Goal: Information Seeking & Learning: Learn about a topic

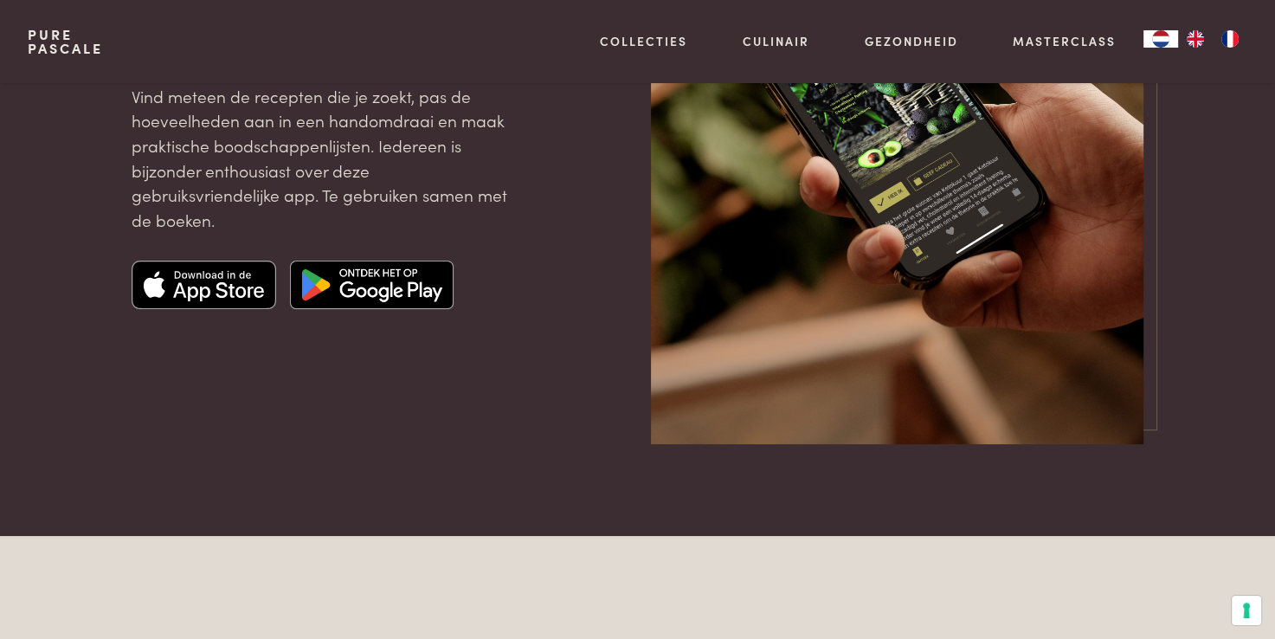
scroll to position [367, 0]
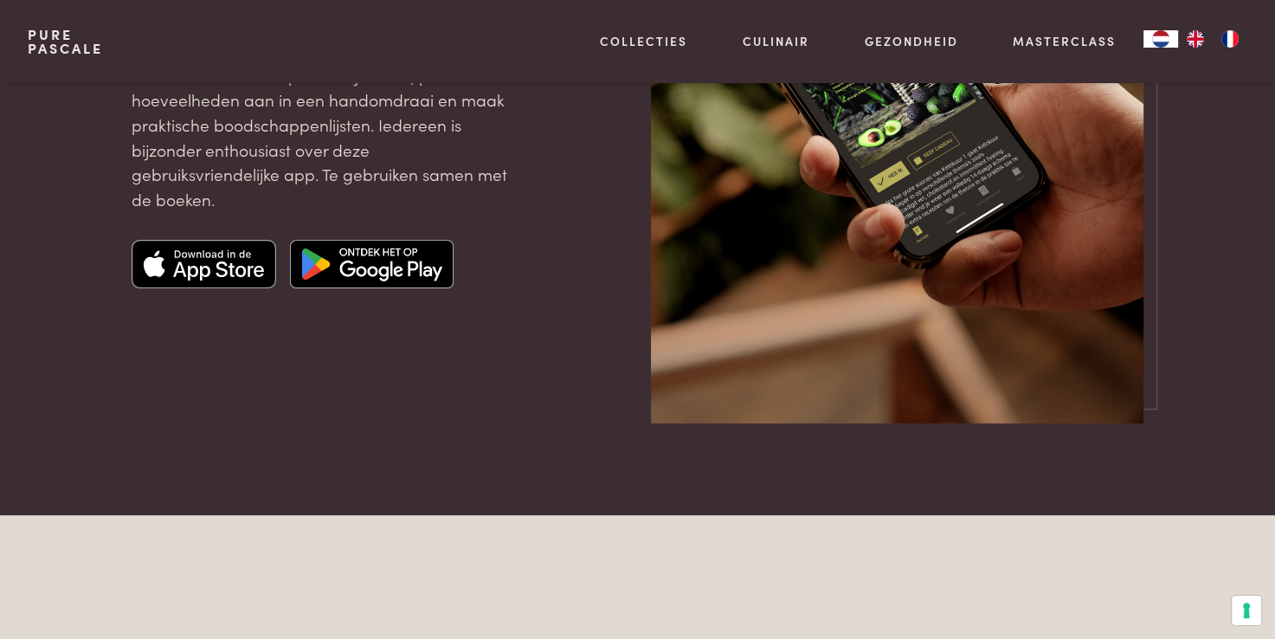
click at [366, 288] on img at bounding box center [372, 264] width 164 height 48
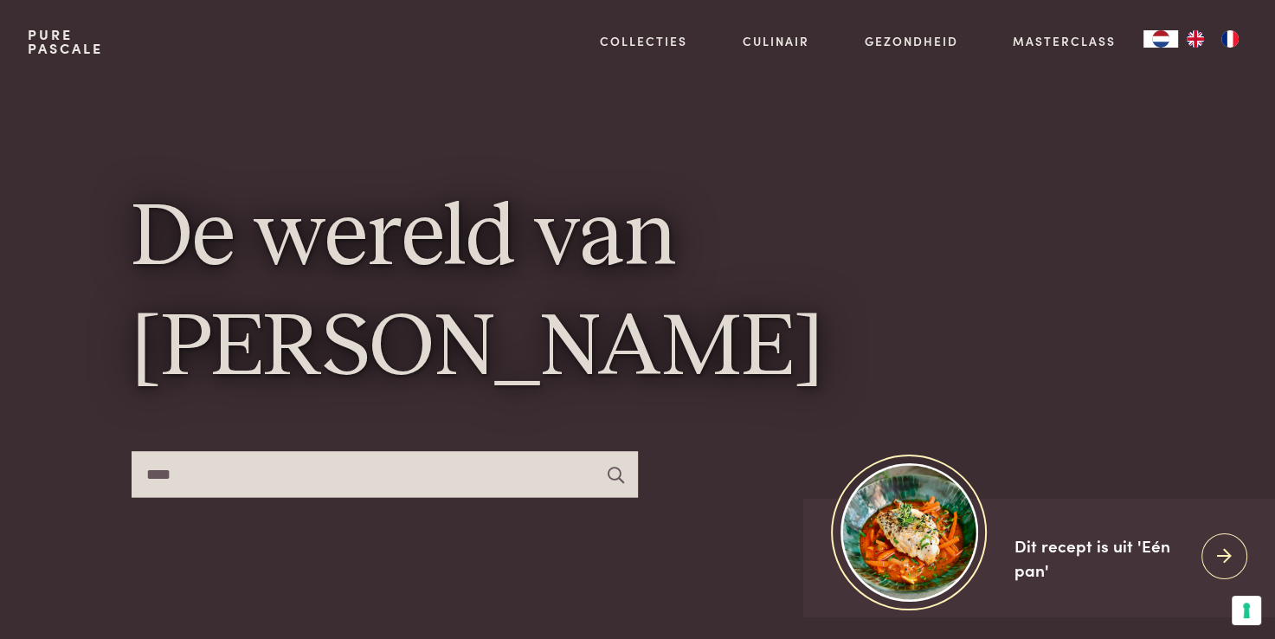
type input "****"
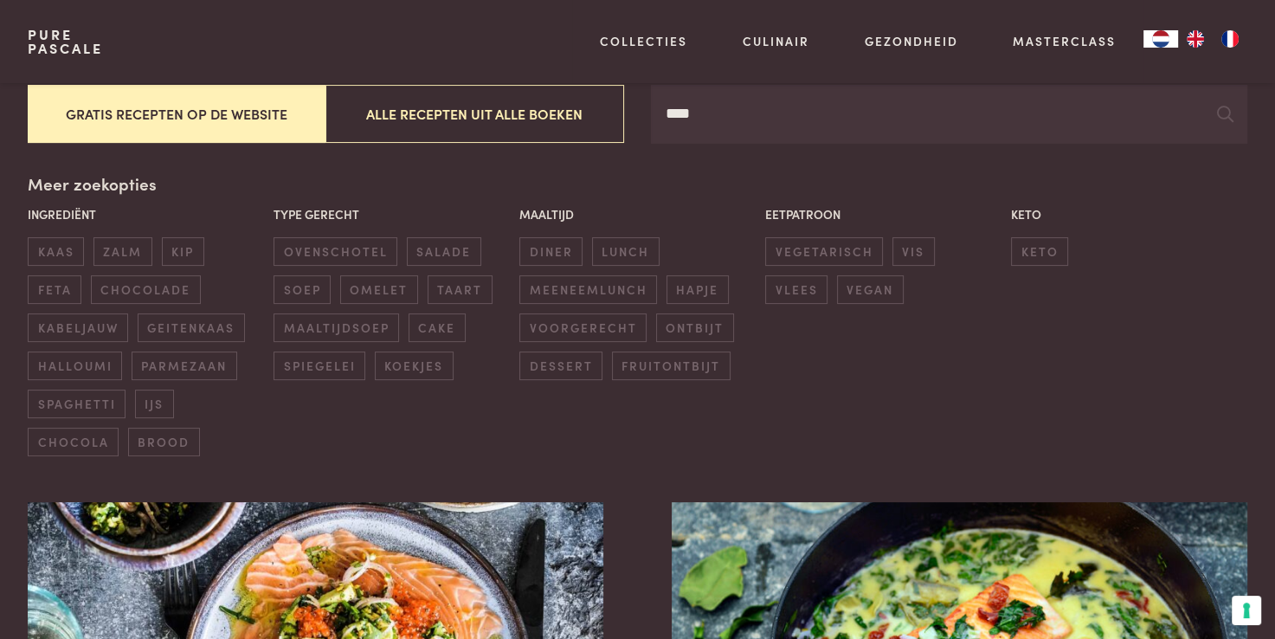
scroll to position [357, 0]
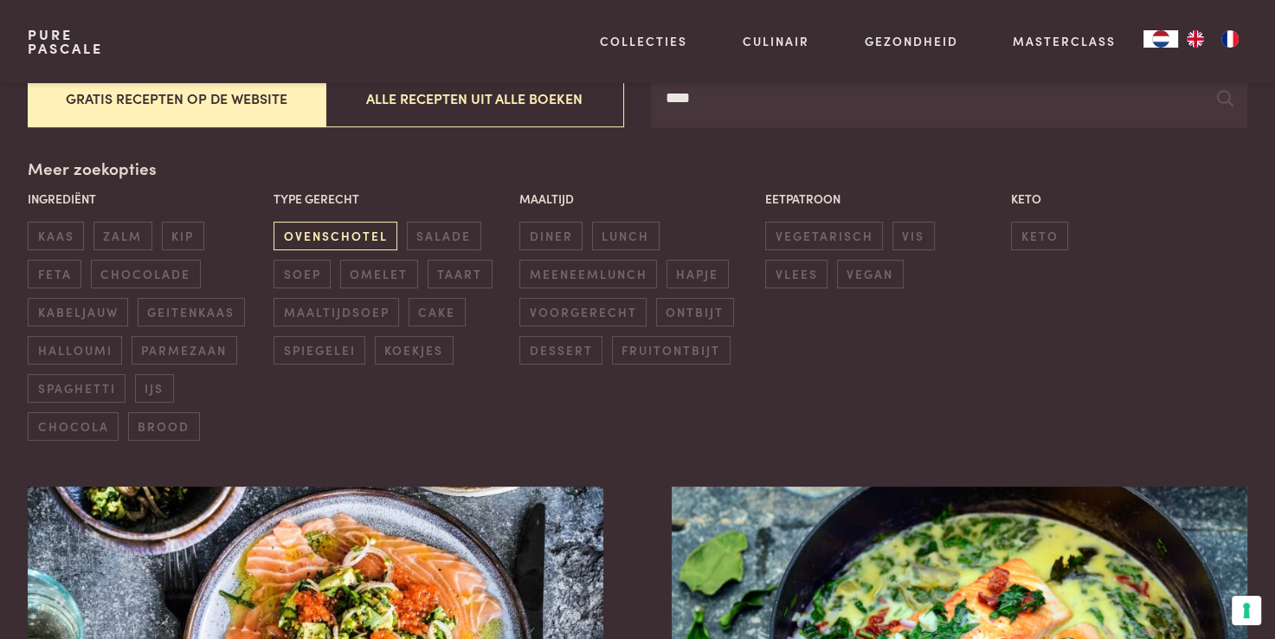
click at [383, 250] on span "ovenschotel" at bounding box center [335, 236] width 124 height 29
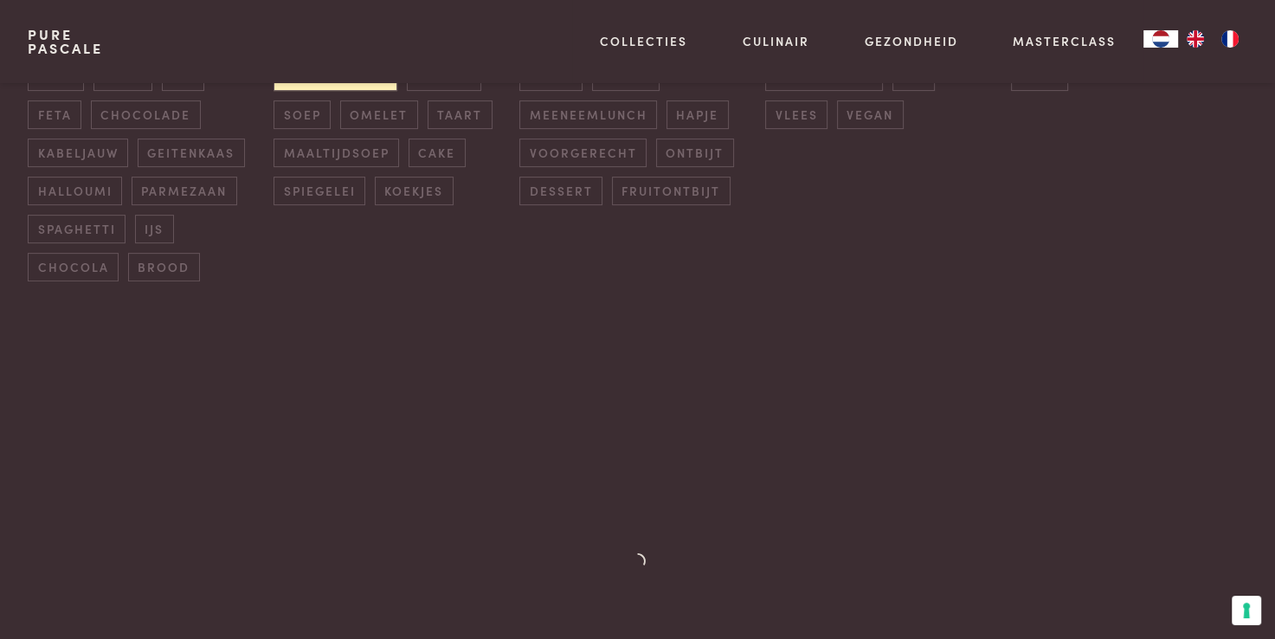
scroll to position [540, 0]
click at [372, 67] on span "ovenschotel" at bounding box center [335, 53] width 124 height 29
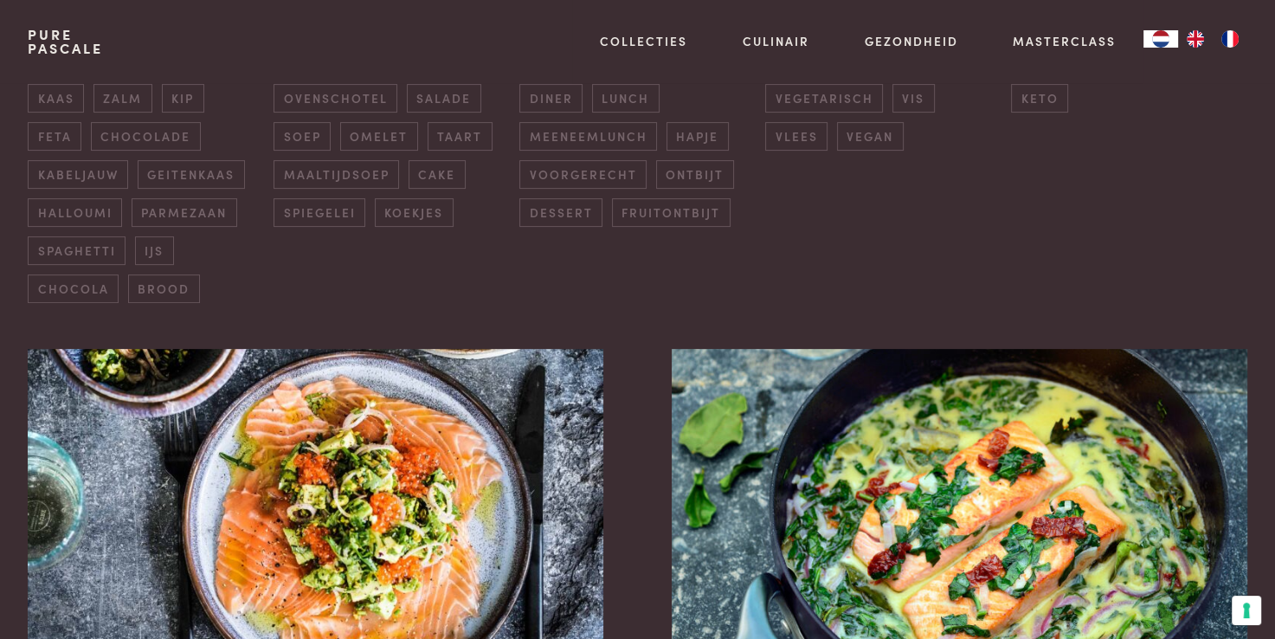
scroll to position [0, 0]
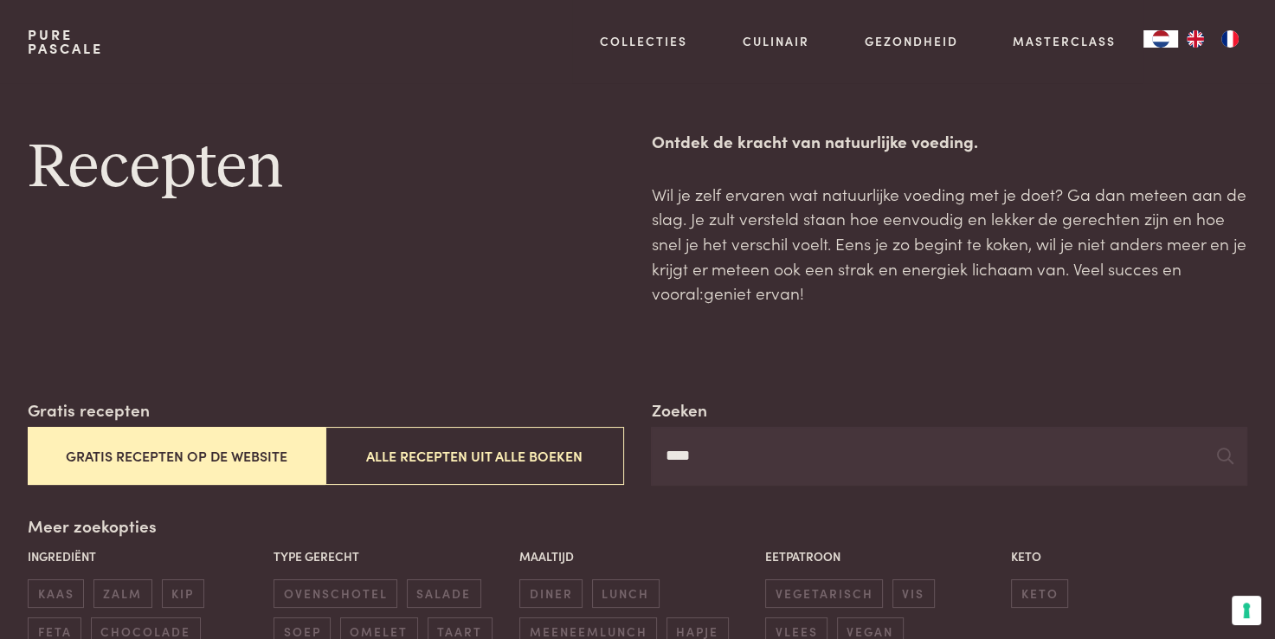
click at [744, 485] on input "****" at bounding box center [949, 456] width 596 height 59
type input "*"
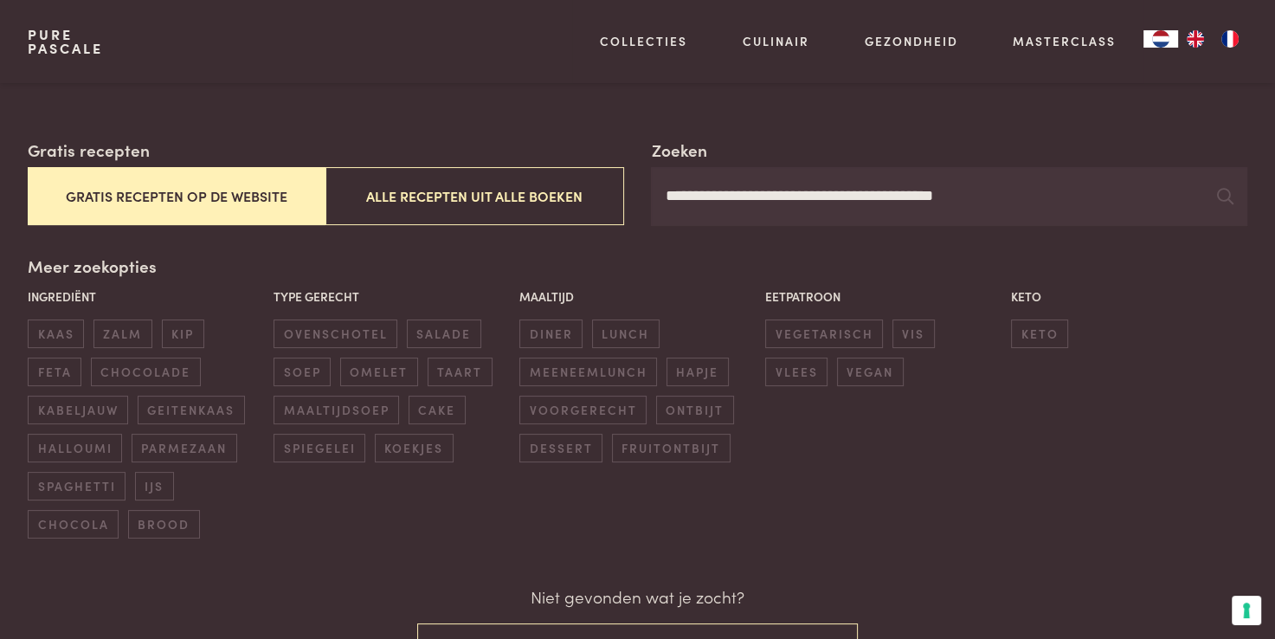
scroll to position [272, 0]
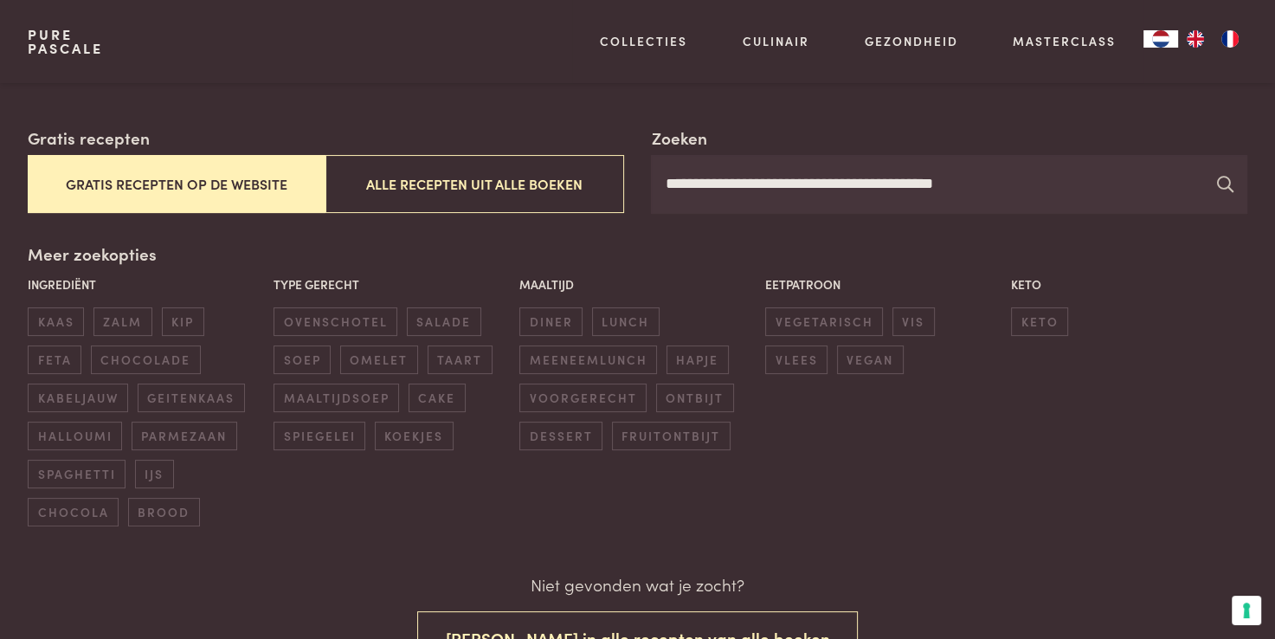
click at [1217, 192] on icon at bounding box center [1225, 184] width 16 height 16
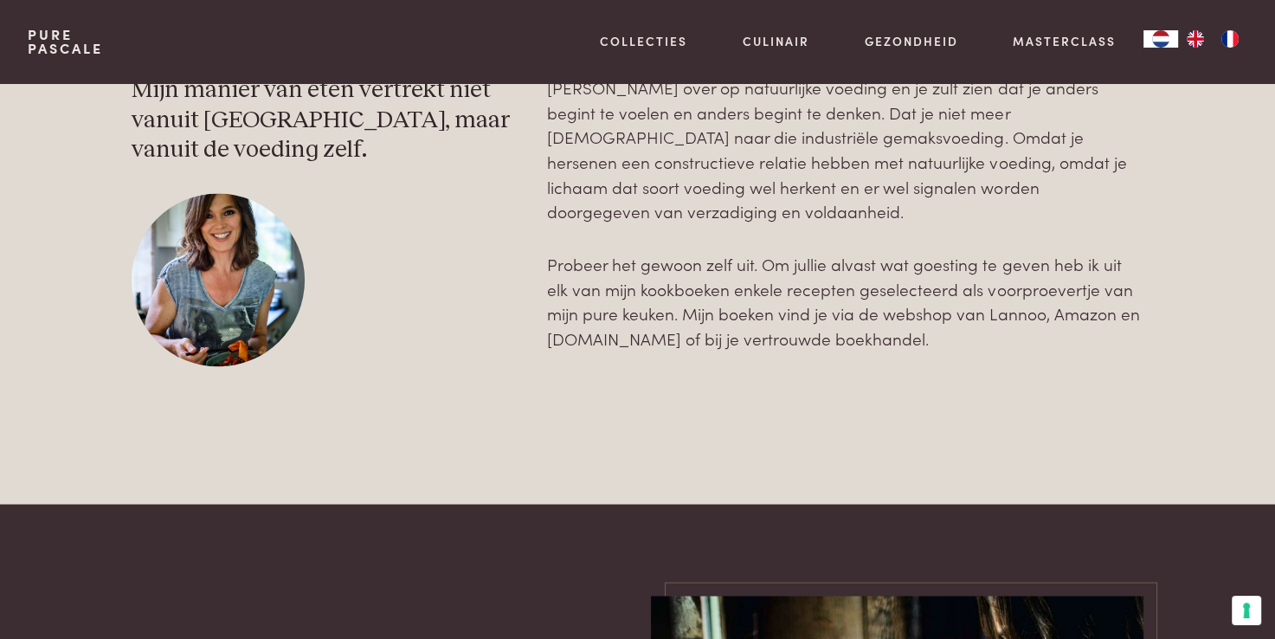
scroll to position [0, 0]
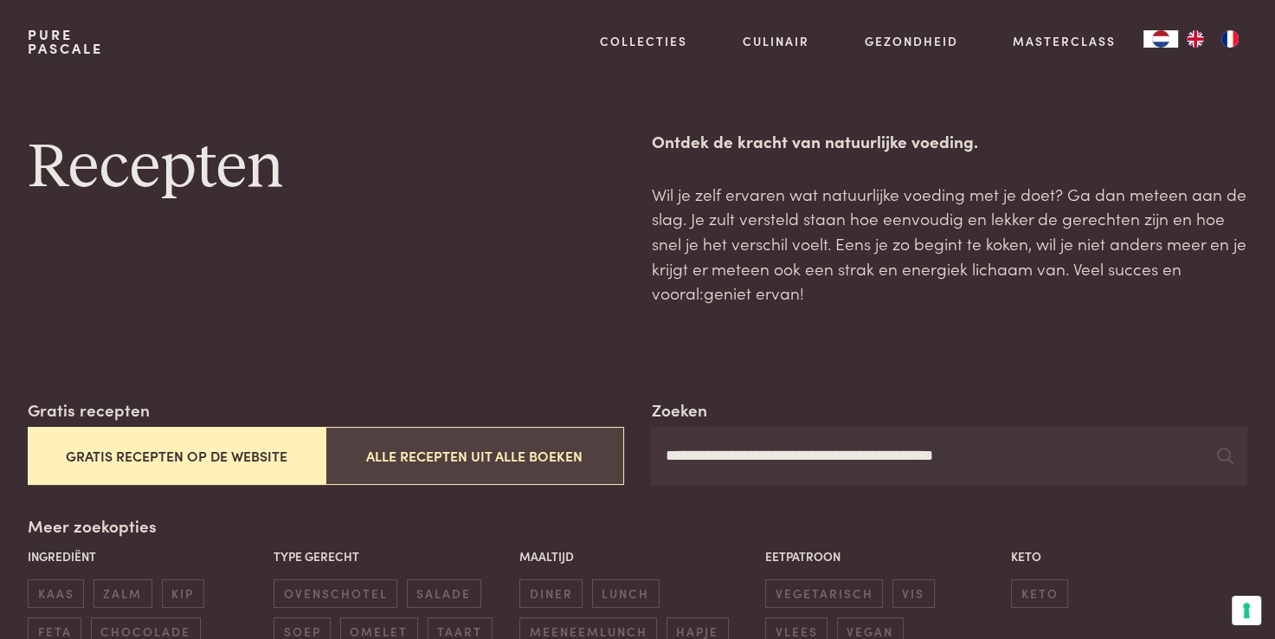
click at [545, 485] on button "Alle recepten uit alle boeken" at bounding box center [474, 456] width 298 height 58
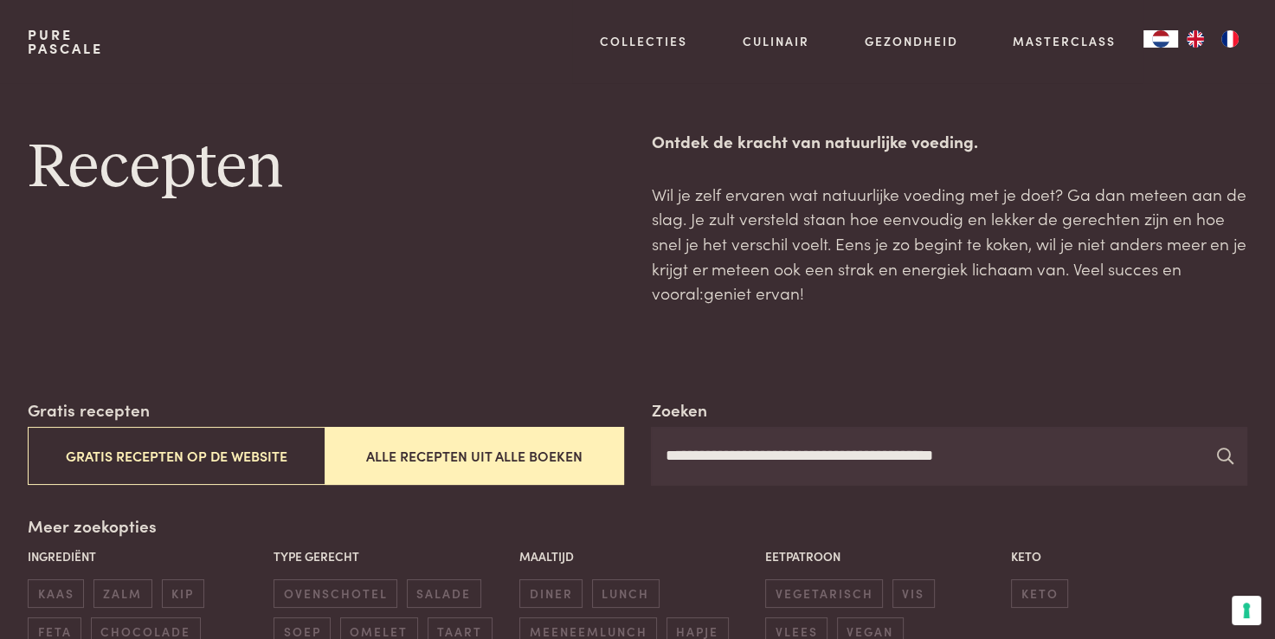
click at [1217, 464] on icon at bounding box center [1225, 455] width 16 height 16
drag, startPoint x: 1087, startPoint y: 504, endPoint x: 485, endPoint y: 541, distance: 603.4
click at [485, 541] on div "**********" at bounding box center [637, 597] width 1219 height 401
type input "*"
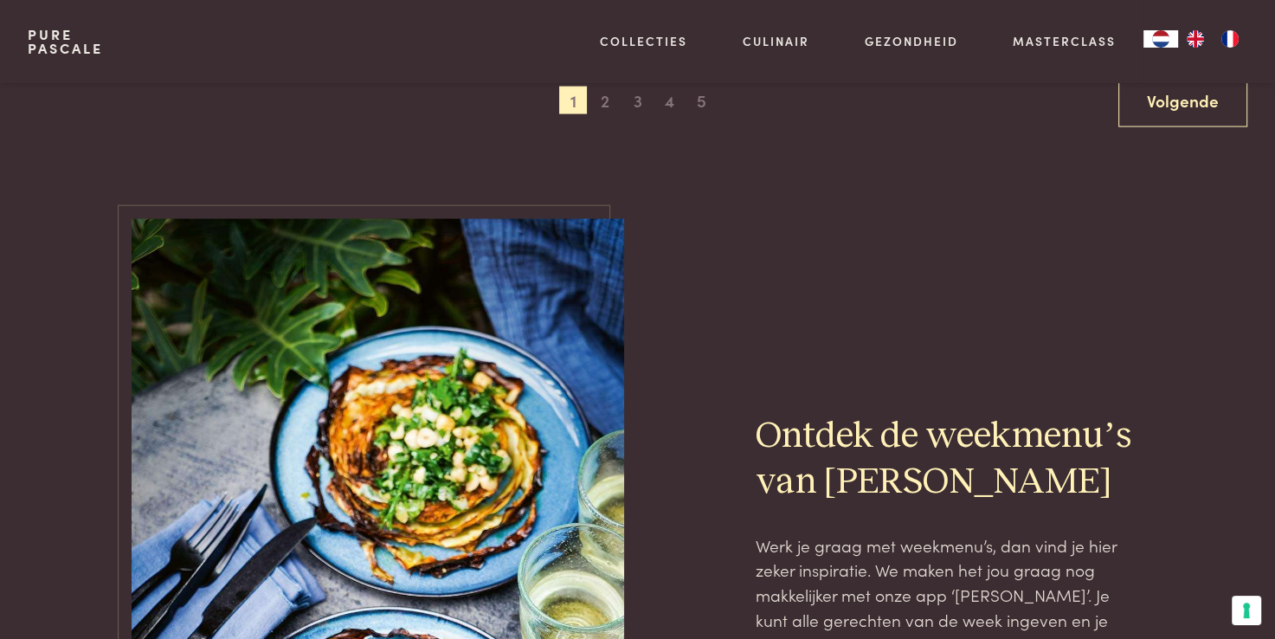
scroll to position [3697, 0]
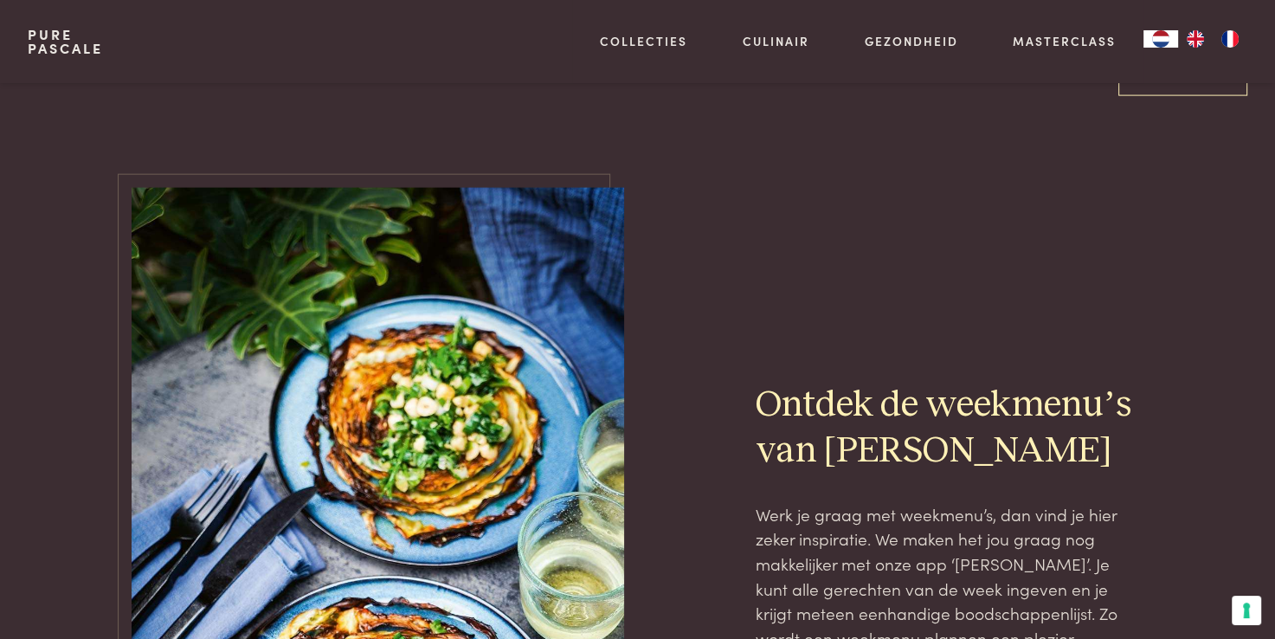
click at [602, 83] on span "2" at bounding box center [605, 69] width 28 height 28
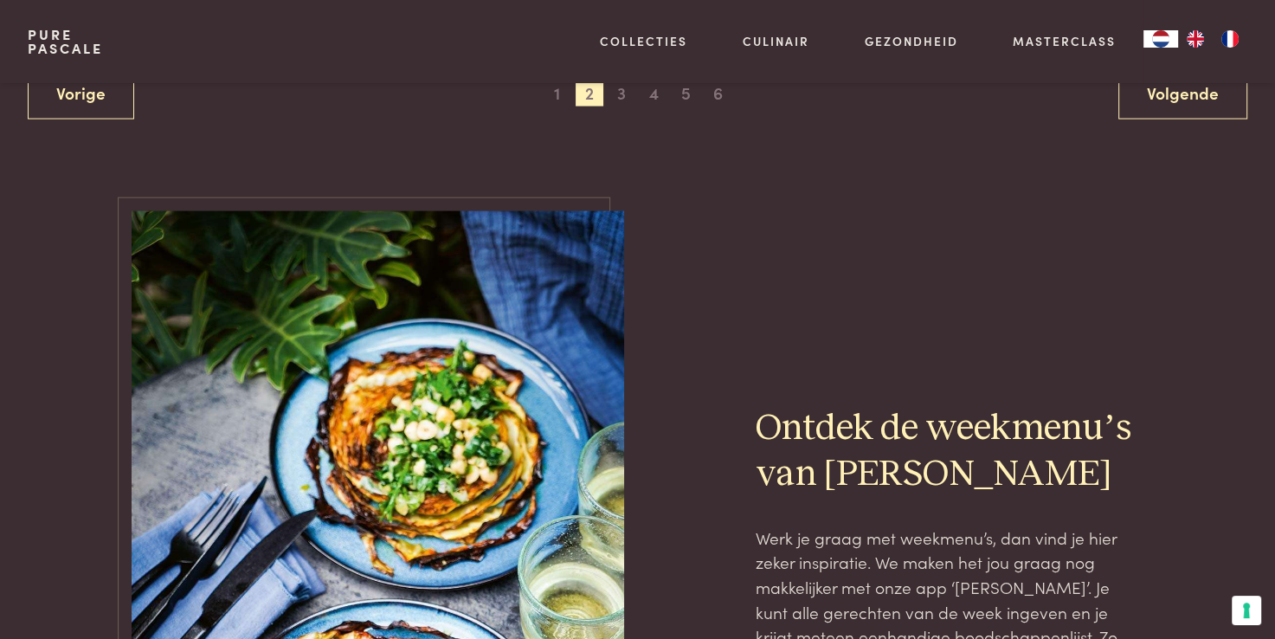
scroll to position [3634, 0]
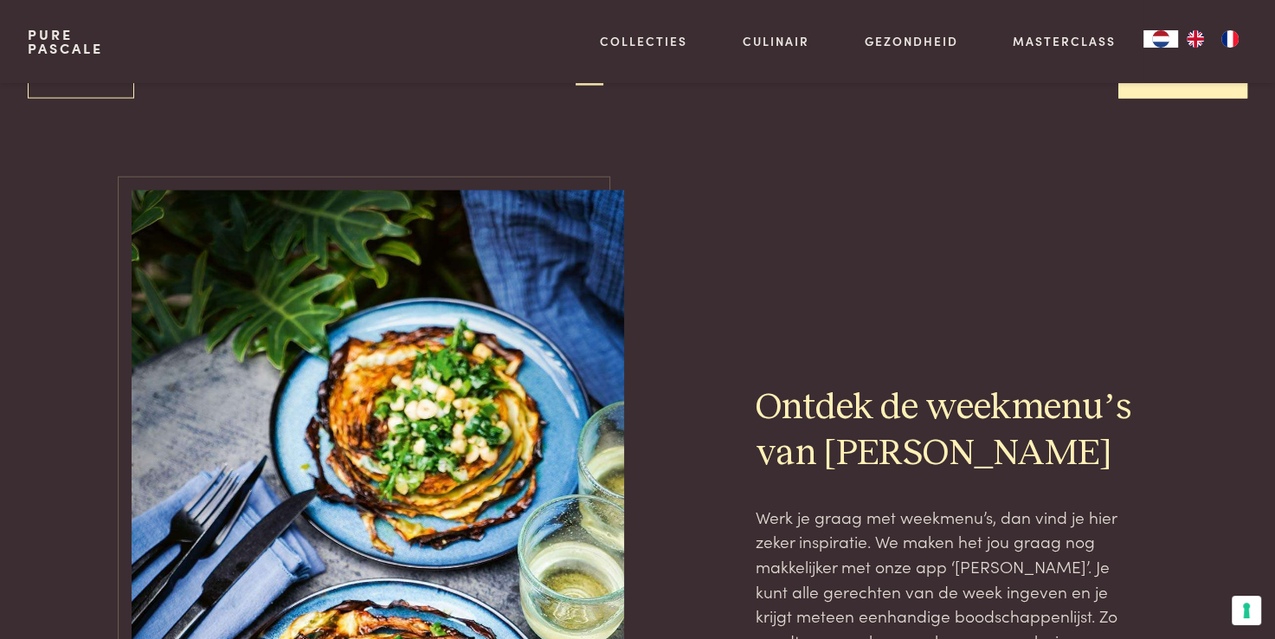
click at [1184, 100] on link "Volgende" at bounding box center [1182, 72] width 129 height 55
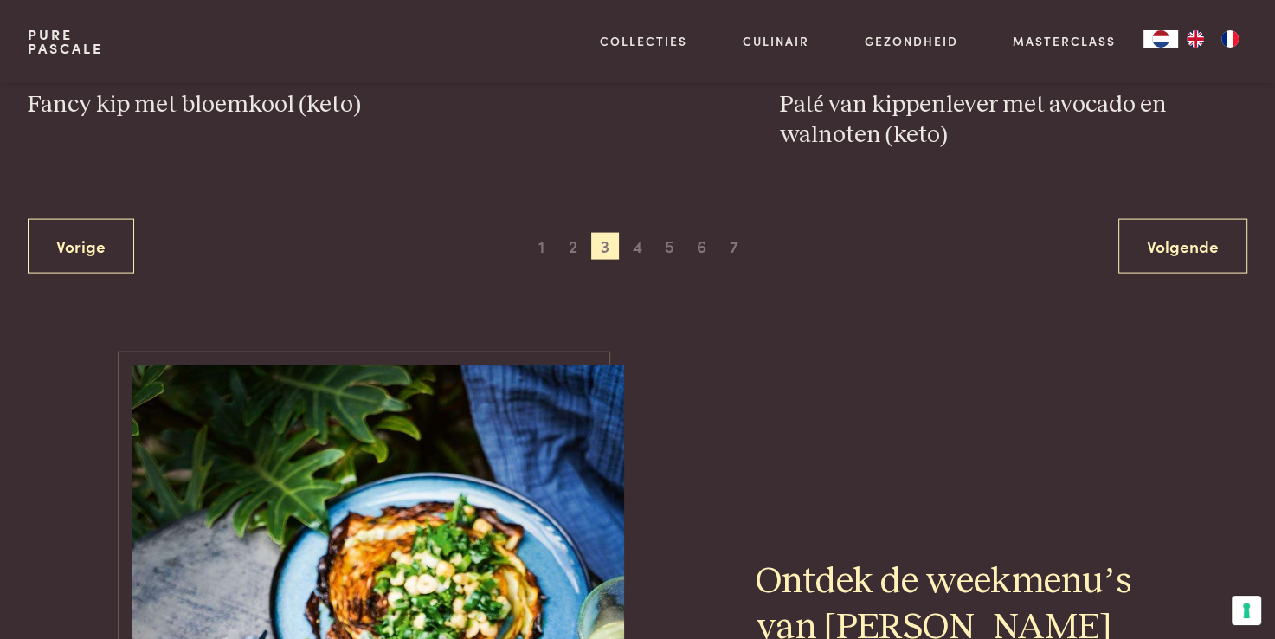
scroll to position [3581, 0]
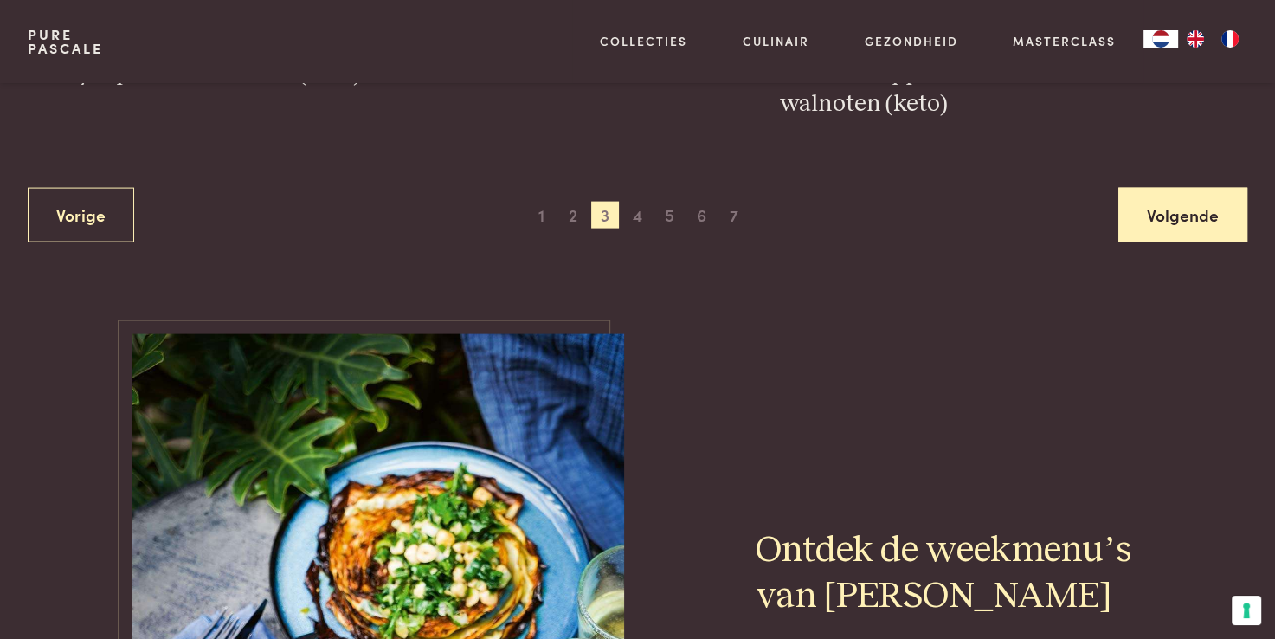
click at [1191, 242] on link "Volgende" at bounding box center [1182, 215] width 129 height 55
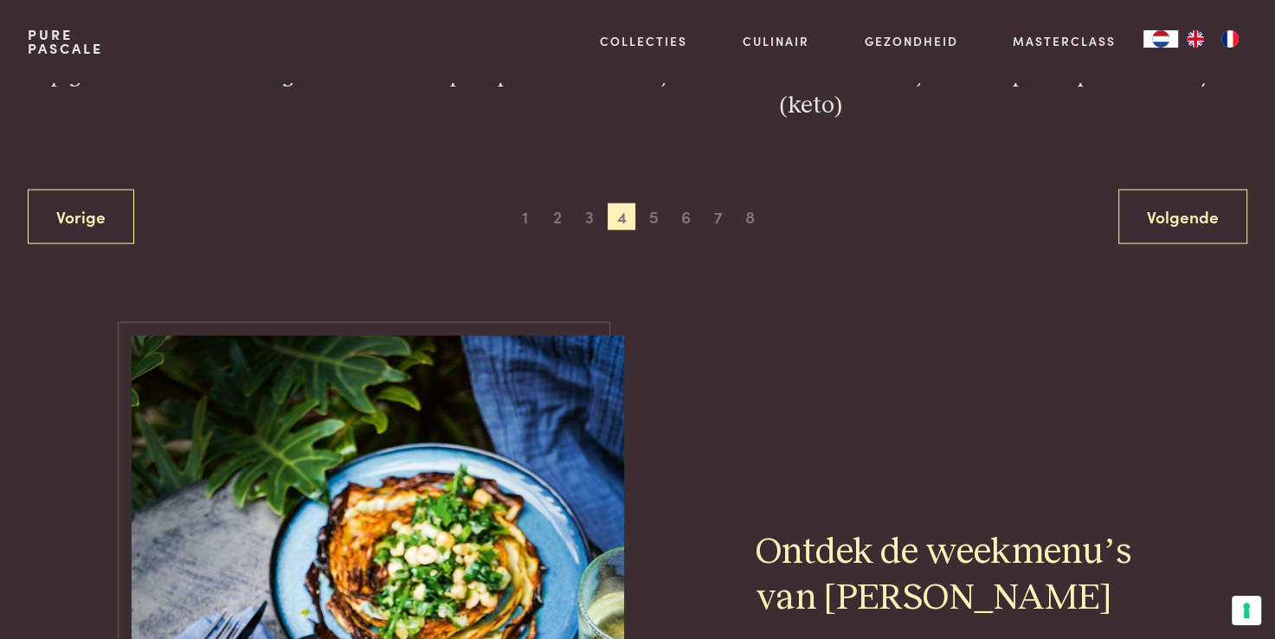
scroll to position [3611, 0]
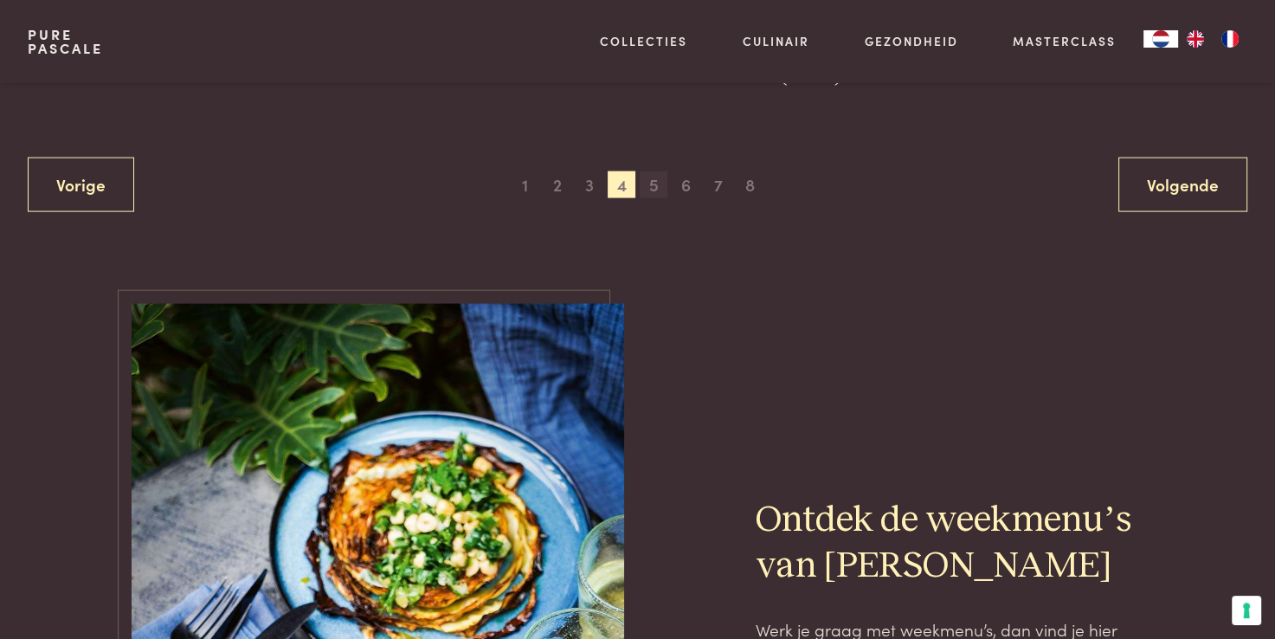
click at [656, 199] on span "5" at bounding box center [653, 185] width 28 height 28
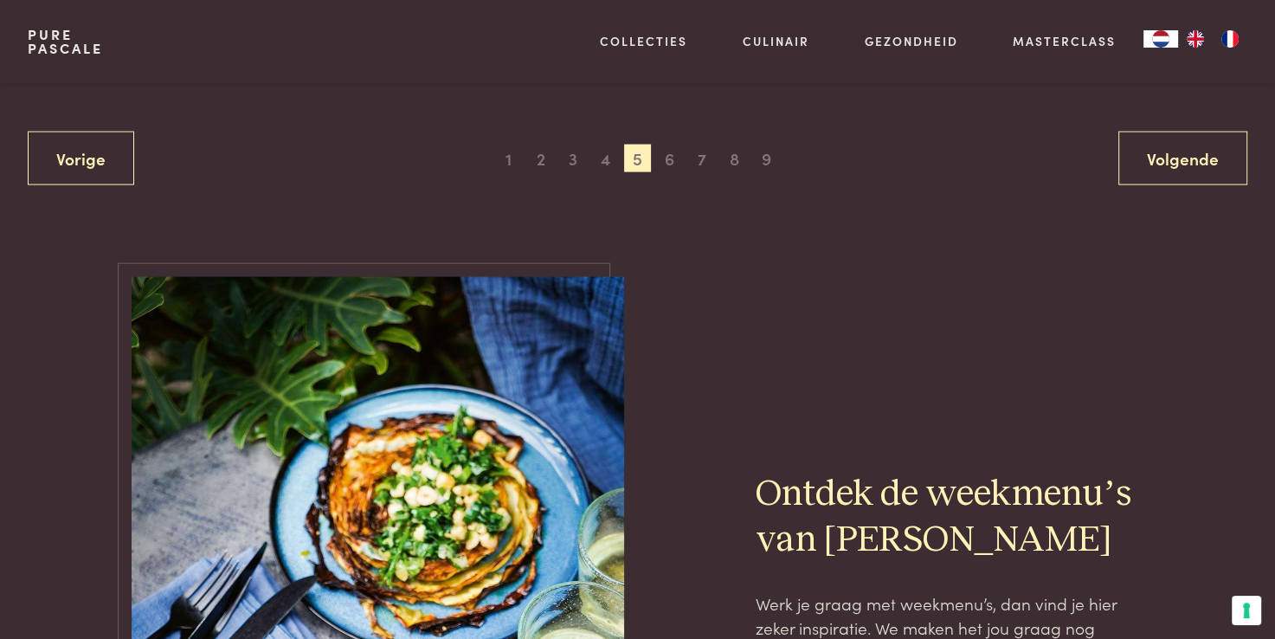
scroll to position [3618, 0]
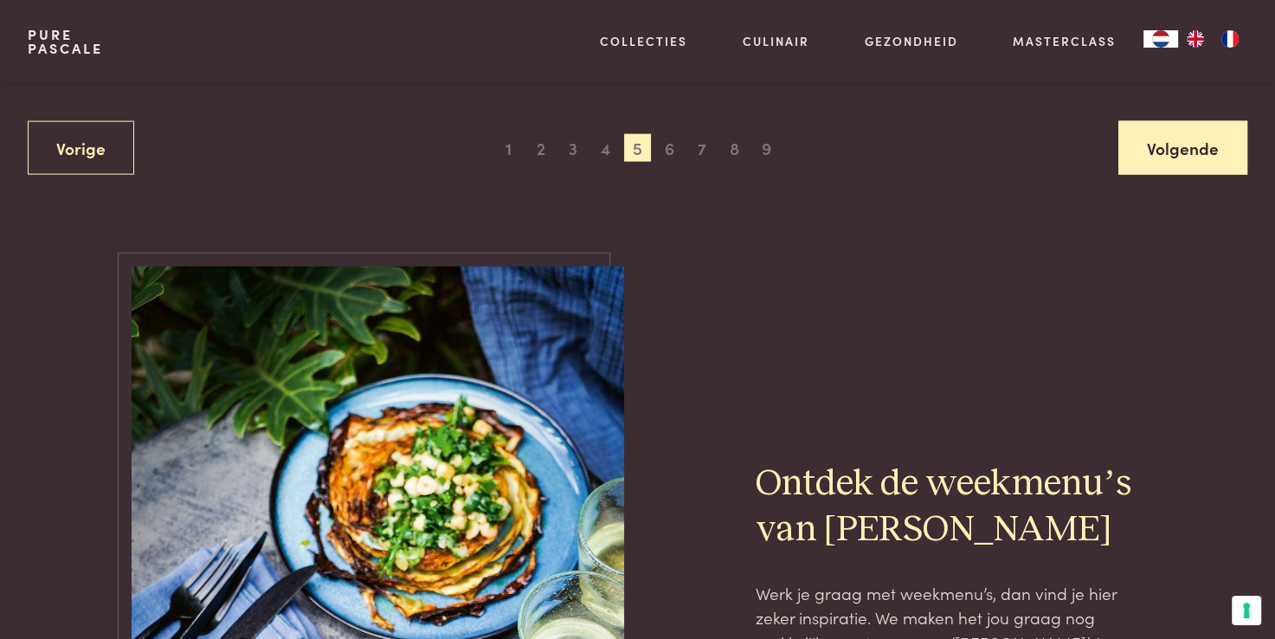
click at [1183, 176] on link "Volgende" at bounding box center [1182, 148] width 129 height 55
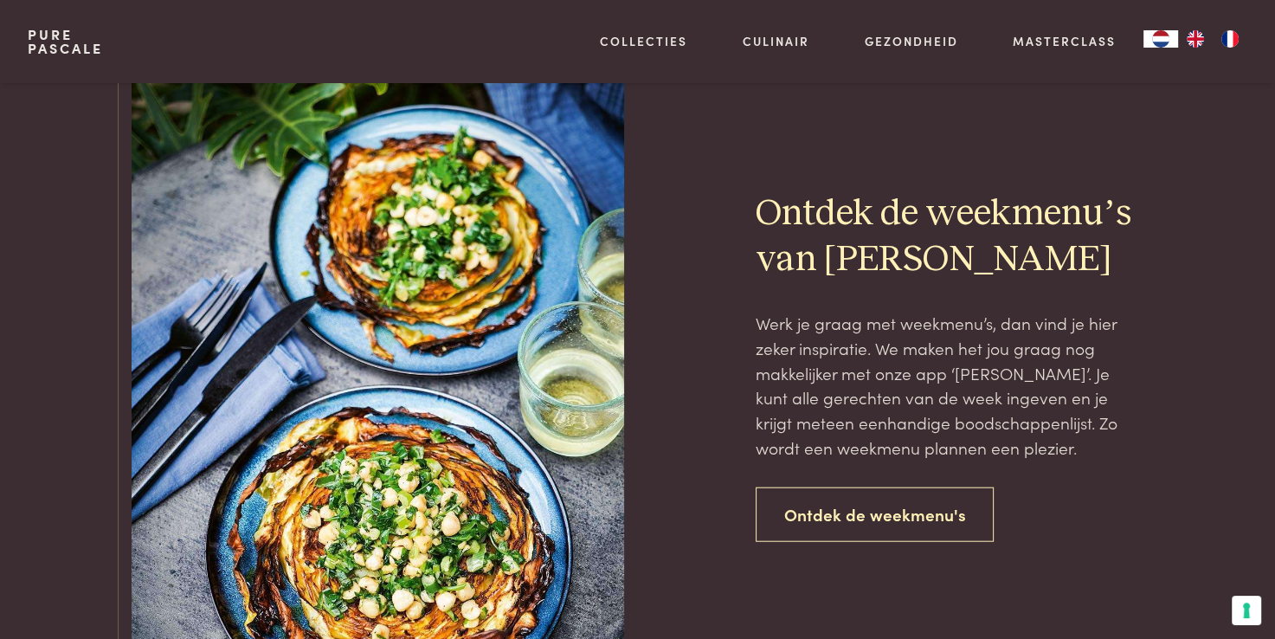
scroll to position [3928, 0]
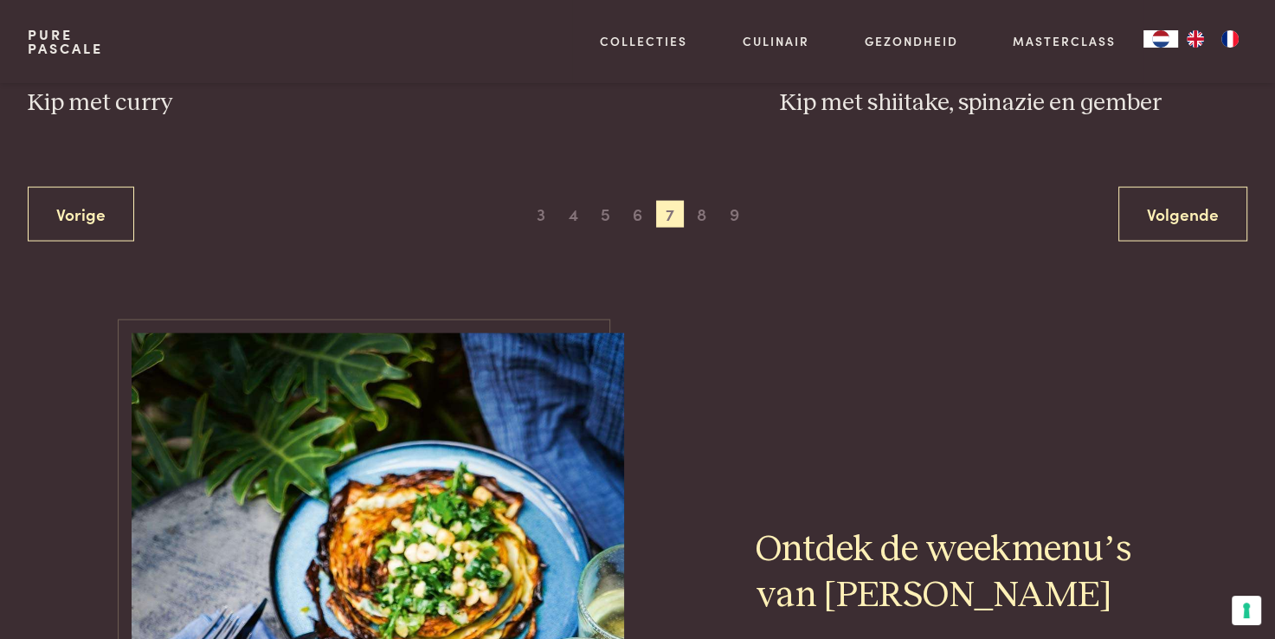
scroll to position [3645, 0]
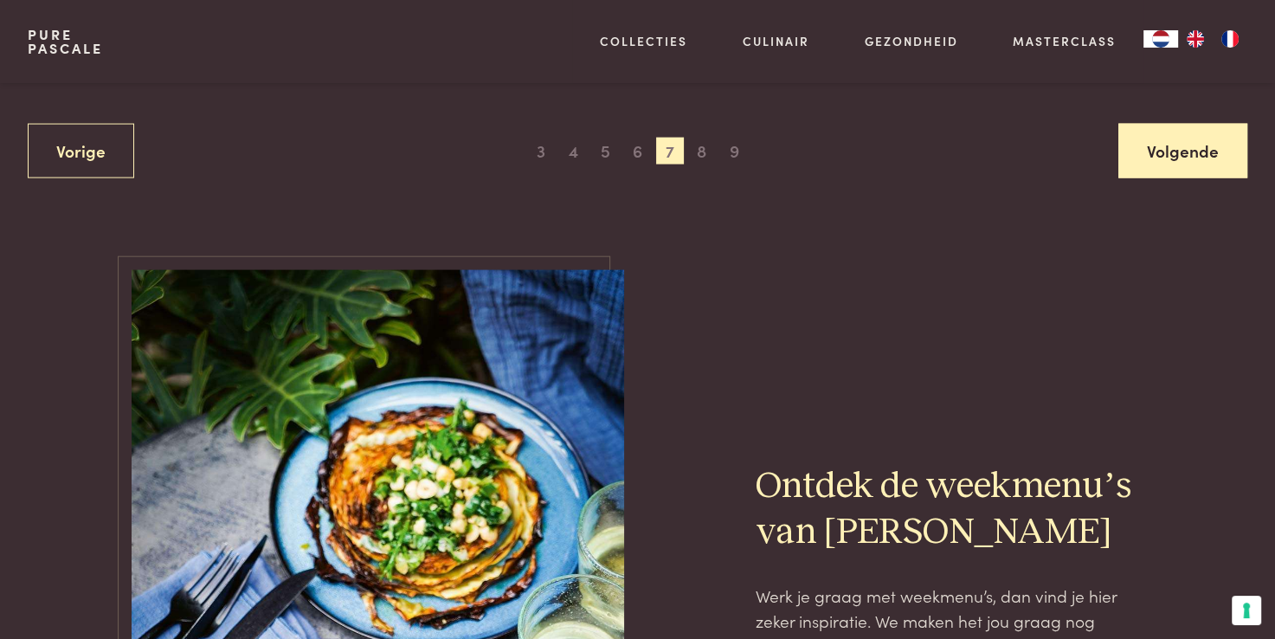
click at [1197, 178] on link "Volgende" at bounding box center [1182, 151] width 129 height 55
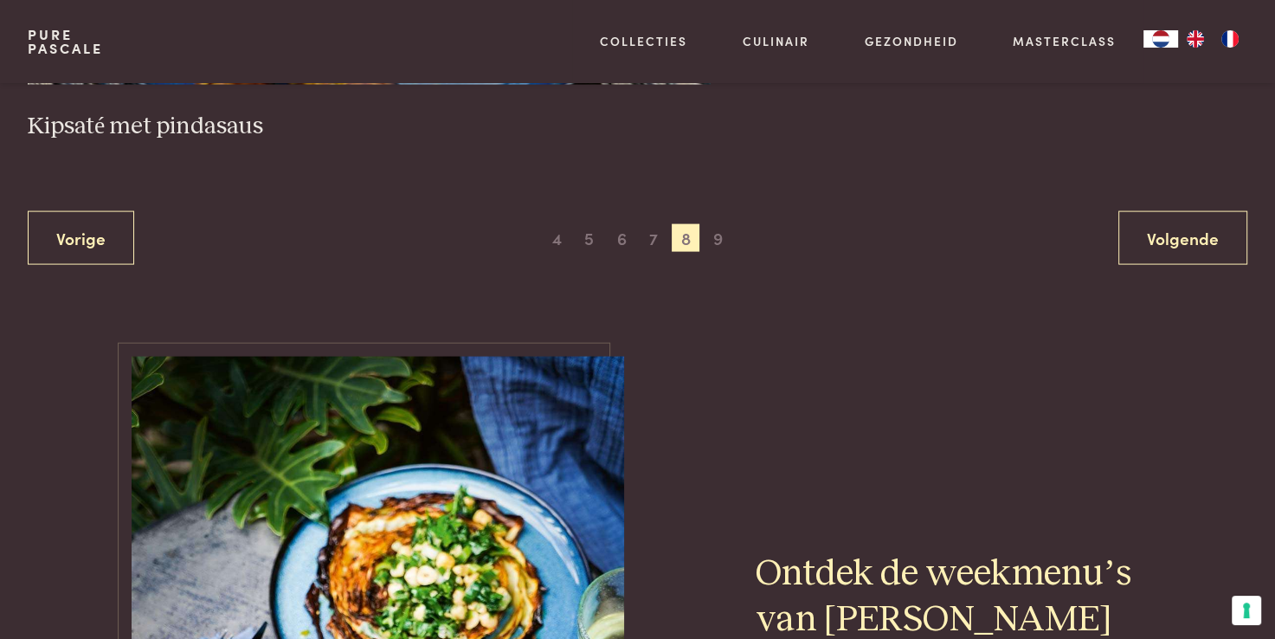
scroll to position [3539, 0]
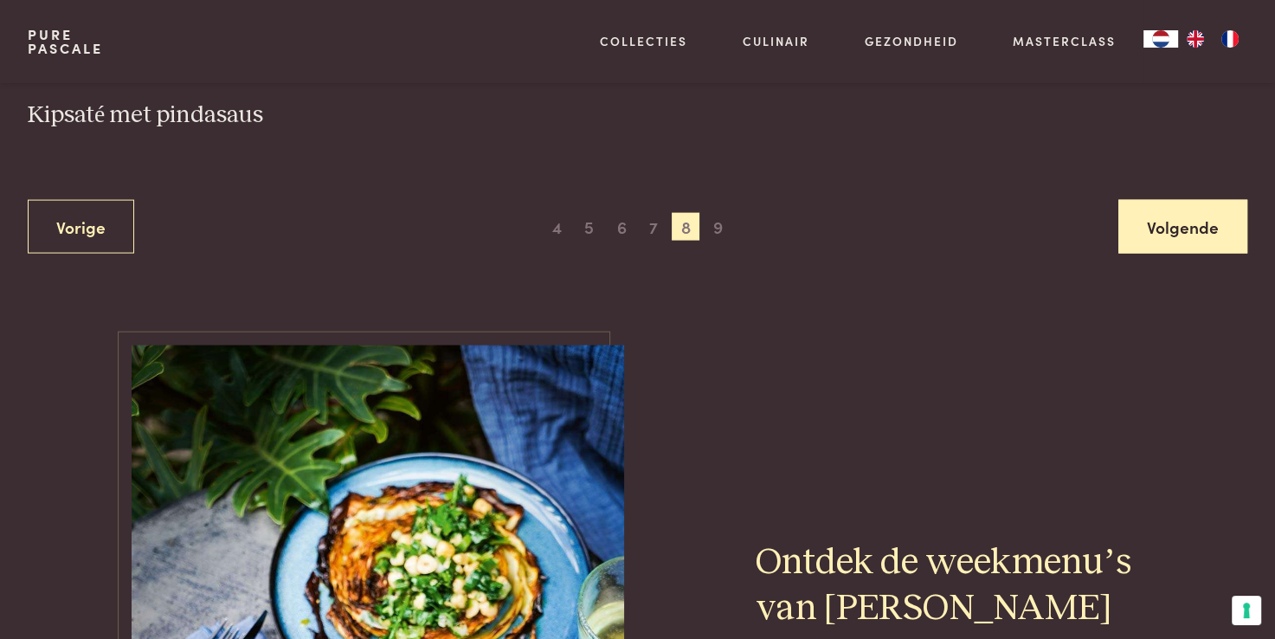
click at [1170, 254] on link "Volgende" at bounding box center [1182, 227] width 129 height 55
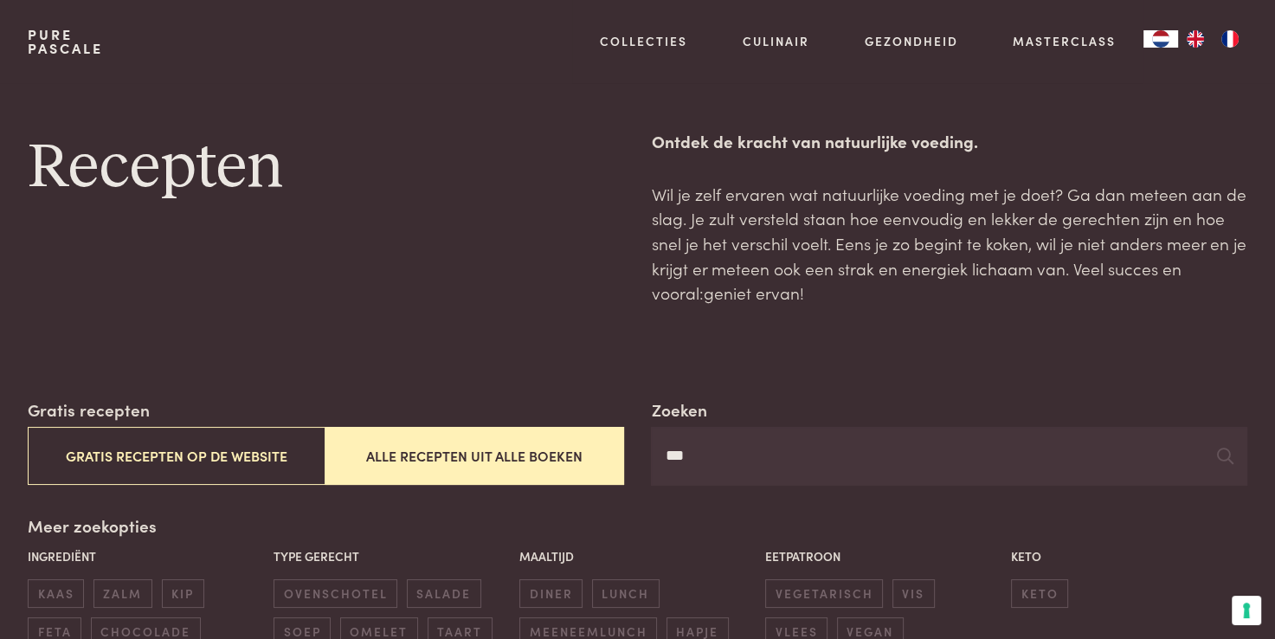
click at [722, 485] on input "***" at bounding box center [949, 456] width 596 height 59
type input "*"
type input "**********"
click at [1218, 464] on icon at bounding box center [1225, 455] width 16 height 16
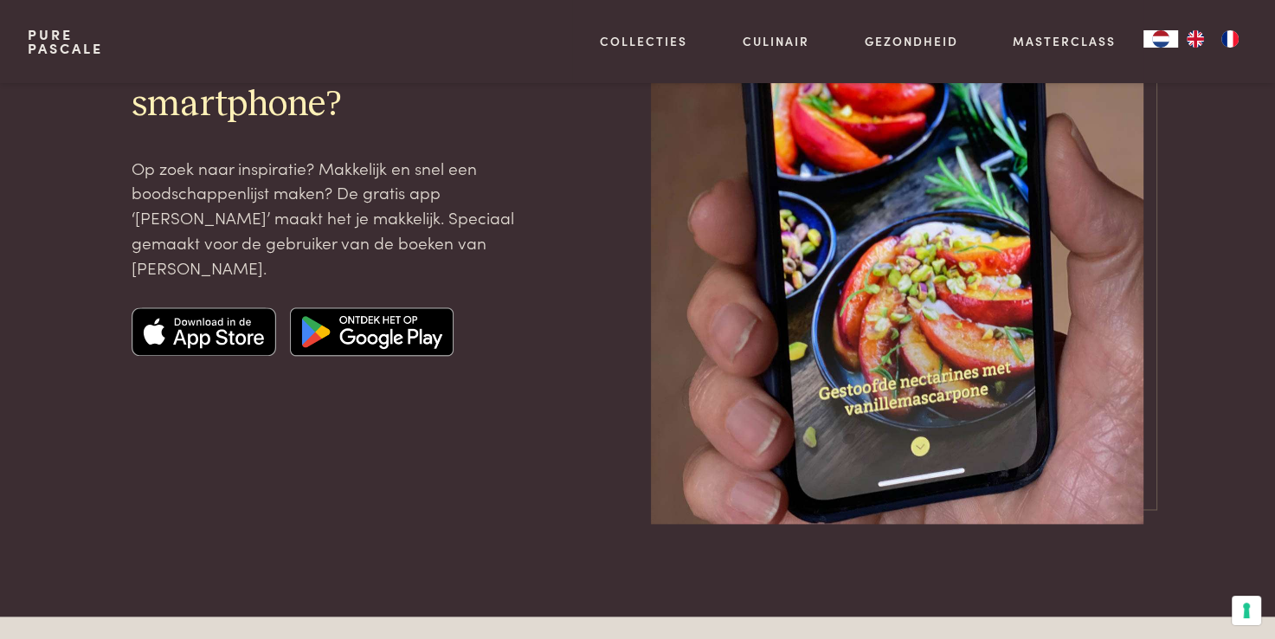
scroll to position [2053, 0]
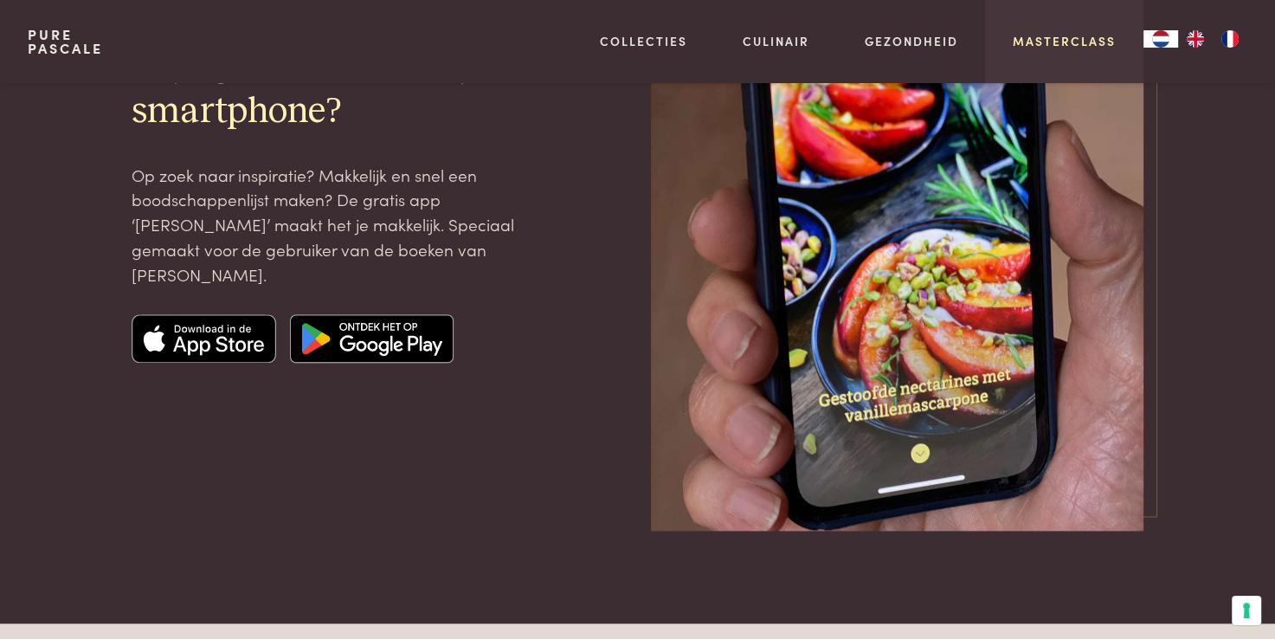
click at [1068, 48] on link "Masterclass" at bounding box center [1063, 41] width 103 height 18
